Goal: Transaction & Acquisition: Purchase product/service

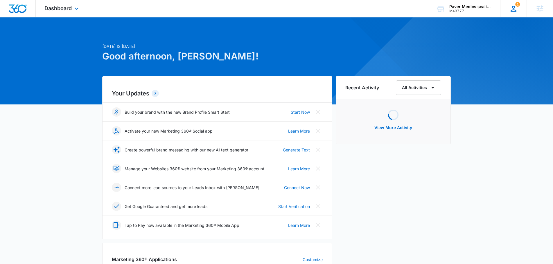
click at [516, 11] on icon at bounding box center [514, 9] width 6 height 6
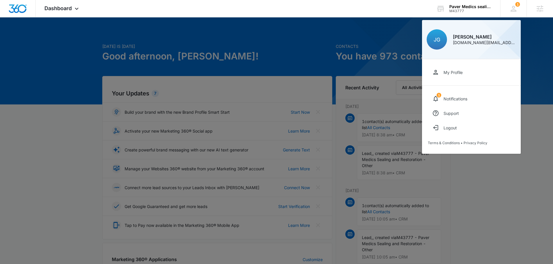
click at [460, 71] on div "My Profile" at bounding box center [453, 72] width 19 height 5
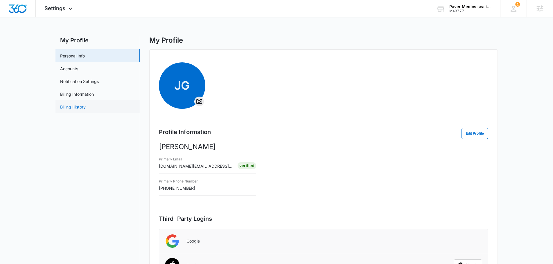
click at [86, 108] on link "Billing History" at bounding box center [73, 107] width 26 height 6
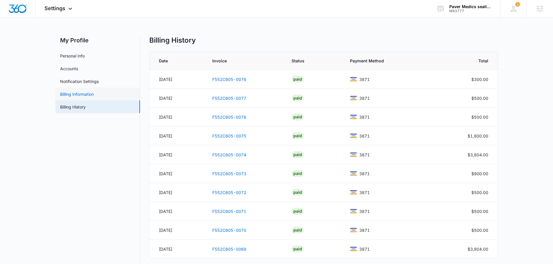
click at [83, 96] on link "Billing Information" at bounding box center [77, 94] width 34 height 6
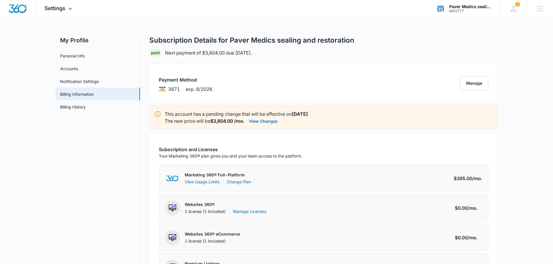
click at [474, 8] on div "Paver Medics sealing and restoration" at bounding box center [470, 6] width 42 height 5
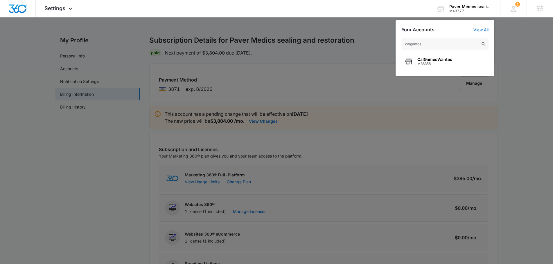
type input "calgames"
click at [438, 58] on span "CalGamesWanted" at bounding box center [435, 59] width 35 height 5
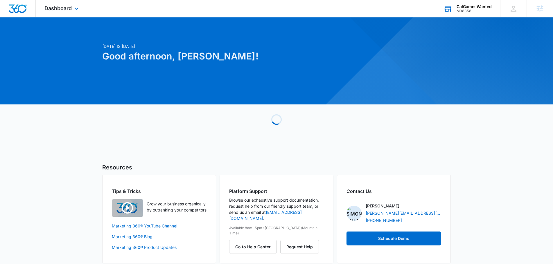
drag, startPoint x: 77, startPoint y: 6, endPoint x: 90, endPoint y: 15, distance: 15.2
click at [77, 6] on icon at bounding box center [76, 8] width 7 height 7
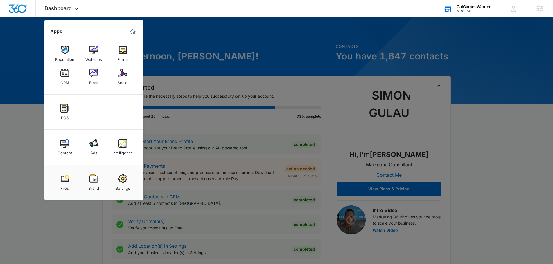
click at [96, 80] on div "Email" at bounding box center [93, 82] width 9 height 8
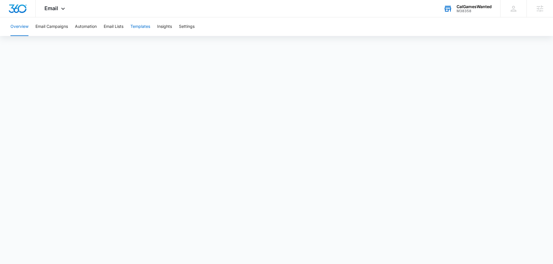
click at [143, 26] on button "Templates" at bounding box center [140, 26] width 20 height 19
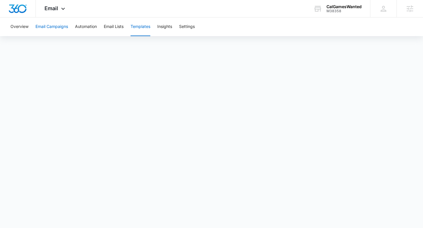
click at [46, 26] on button "Email Campaigns" at bounding box center [51, 26] width 33 height 19
click at [49, 26] on button "Email Campaigns" at bounding box center [51, 26] width 33 height 19
click at [145, 27] on button "Templates" at bounding box center [140, 26] width 20 height 19
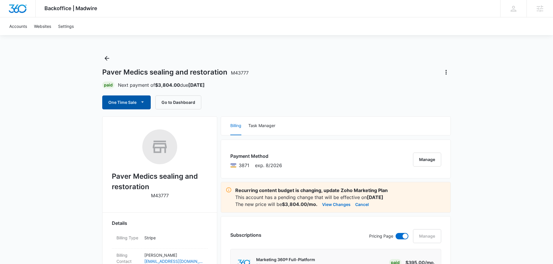
click at [141, 102] on icon "button" at bounding box center [142, 102] width 6 height 6
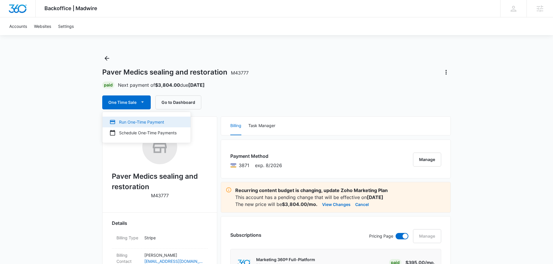
click at [131, 124] on div "Run One-Time Payment" at bounding box center [143, 122] width 67 height 6
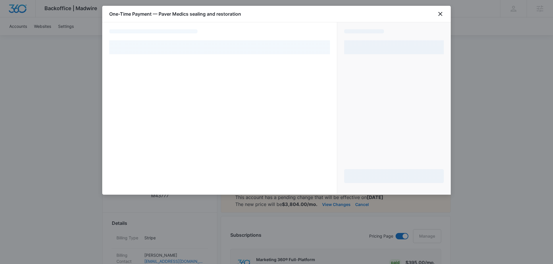
select select "pm_1O6iZrA4n8RTgNjUO2vh8Sso"
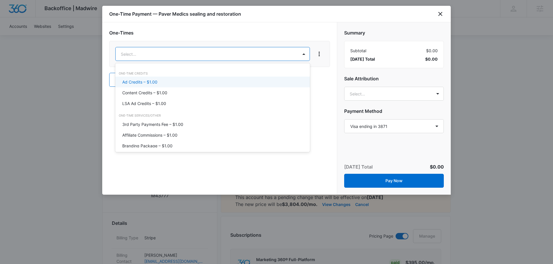
click at [206, 81] on div "Ad Credits – $1.00" at bounding box center [212, 82] width 180 height 6
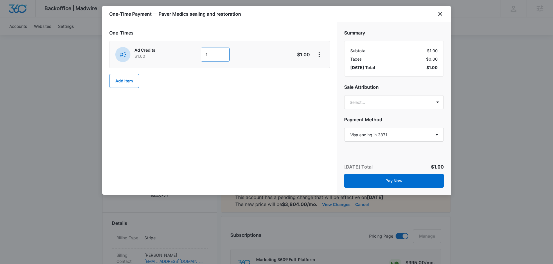
drag, startPoint x: 219, startPoint y: 53, endPoint x: 182, endPoint y: 53, distance: 36.9
click at [182, 53] on div "Ad Credits $1.00 1" at bounding box center [198, 54] width 167 height 15
type input "500"
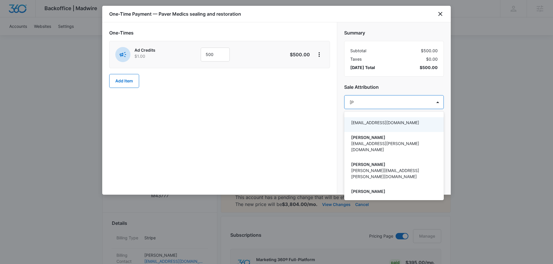
type input "joel"
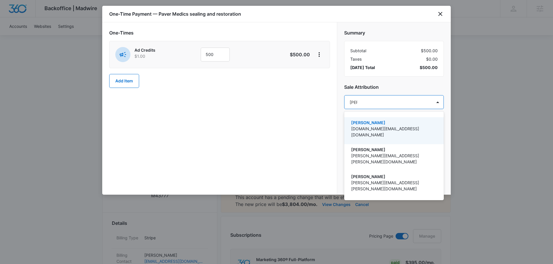
drag, startPoint x: 359, startPoint y: 128, endPoint x: 289, endPoint y: 133, distance: 69.3
click at [359, 128] on p "[DOMAIN_NAME][EMAIL_ADDRESS][DOMAIN_NAME]" at bounding box center [393, 132] width 85 height 12
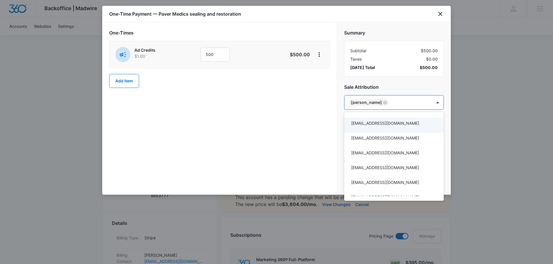
click at [278, 126] on div at bounding box center [276, 132] width 553 height 264
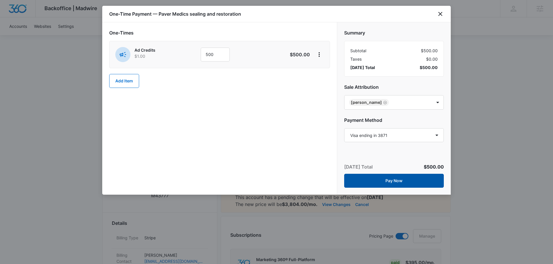
click at [431, 183] on button "Pay Now" at bounding box center [394, 181] width 100 height 14
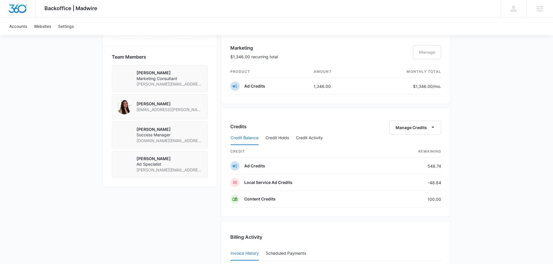
scroll to position [612, 0]
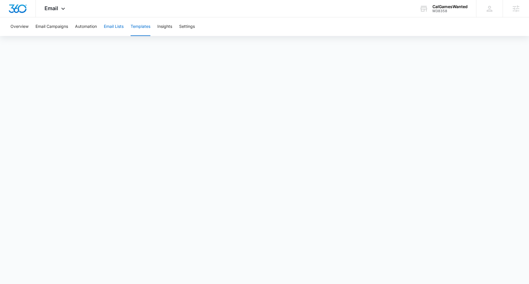
click at [120, 27] on button "Email Lists" at bounding box center [114, 26] width 20 height 19
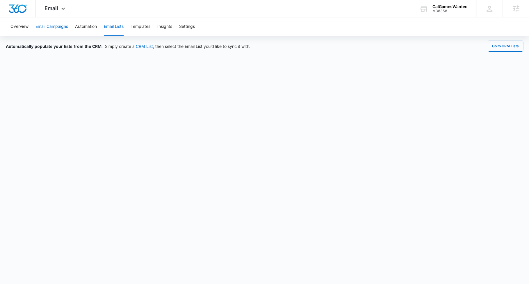
click at [57, 27] on button "Email Campaigns" at bounding box center [51, 26] width 33 height 19
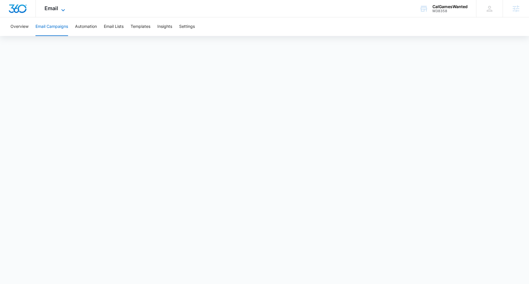
click at [54, 10] on span "Email" at bounding box center [51, 8] width 14 height 6
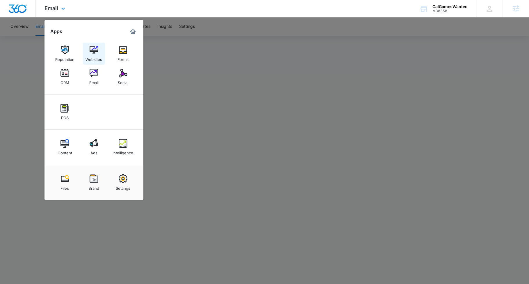
click at [101, 50] on link "Websites" at bounding box center [94, 54] width 22 height 22
